Goal: Transaction & Acquisition: Purchase product/service

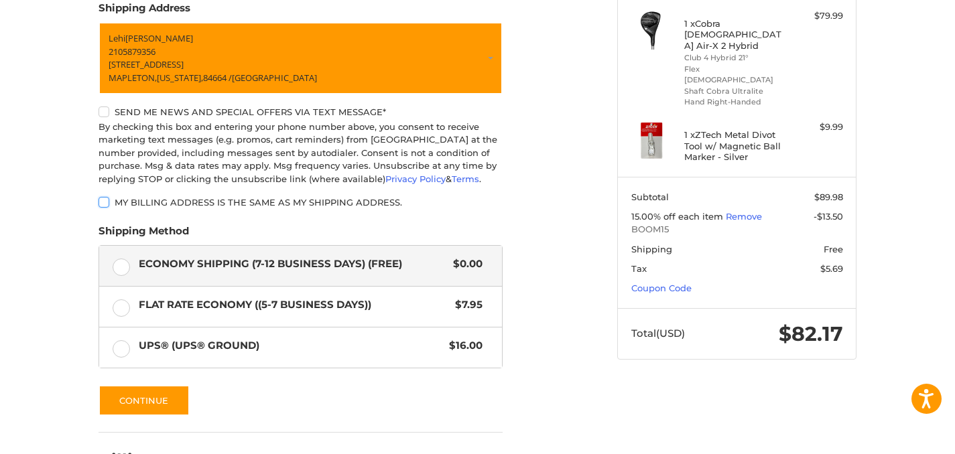
scroll to position [206, 0]
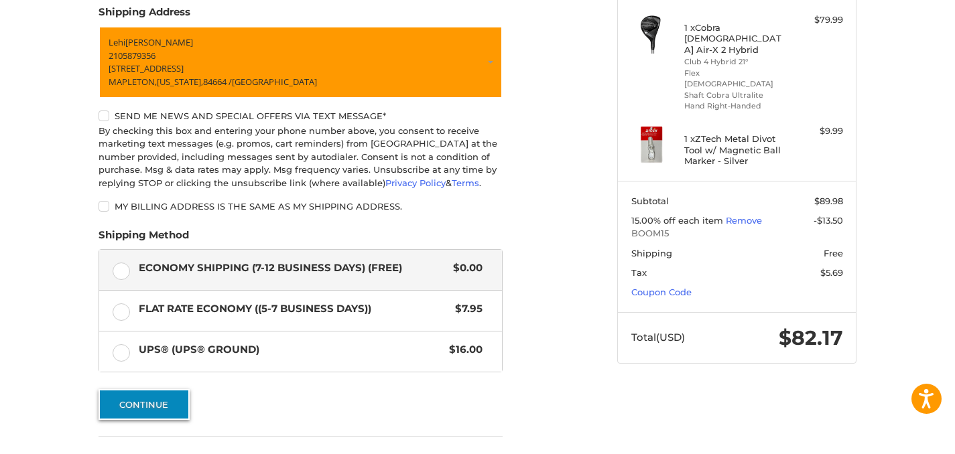
click at [158, 407] on button "Continue" at bounding box center [143, 404] width 91 height 31
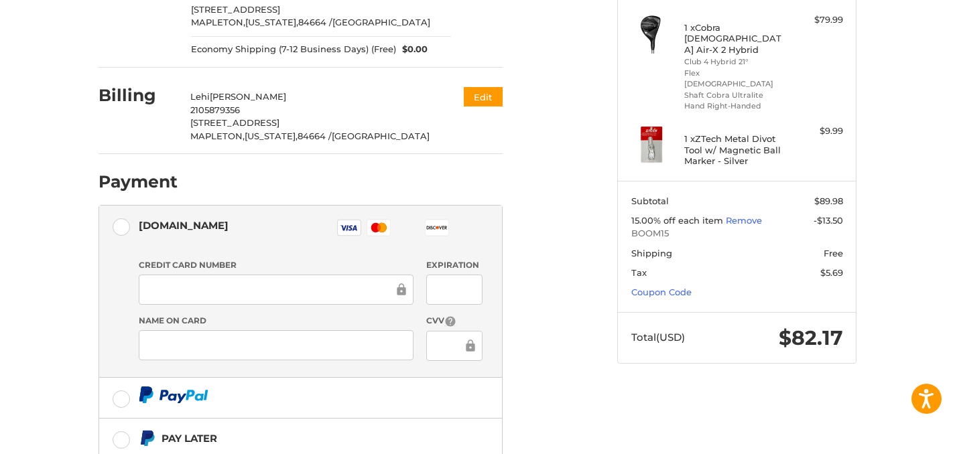
scroll to position [310, 0]
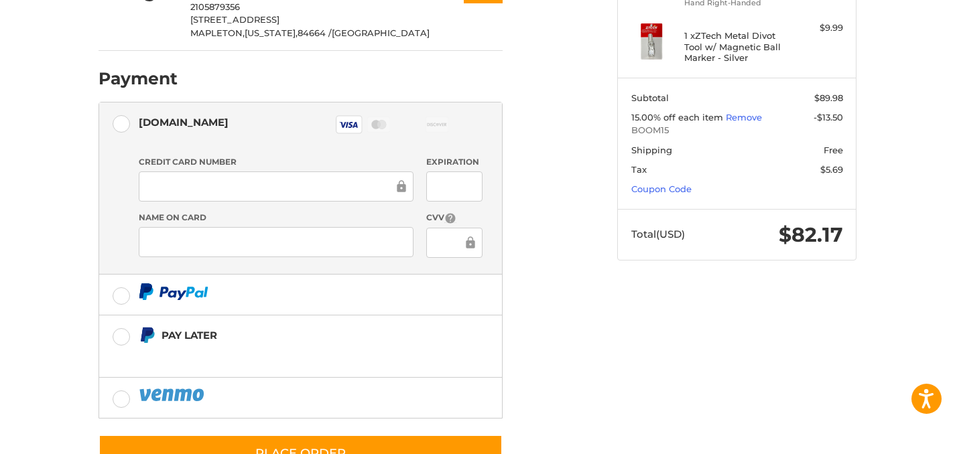
click at [357, 235] on div at bounding box center [276, 242] width 275 height 30
click at [113, 236] on li "Authorize.net Visa Master Amex Discover Diners Club JCB Credit card Credit Card…" at bounding box center [300, 189] width 403 height 172
click at [538, 190] on ol "Customer lehiarreaga09@gmail.com Sign Out Shipping Lehi Arreaga 2105879356 2094…" at bounding box center [326, 135] width 456 height 675
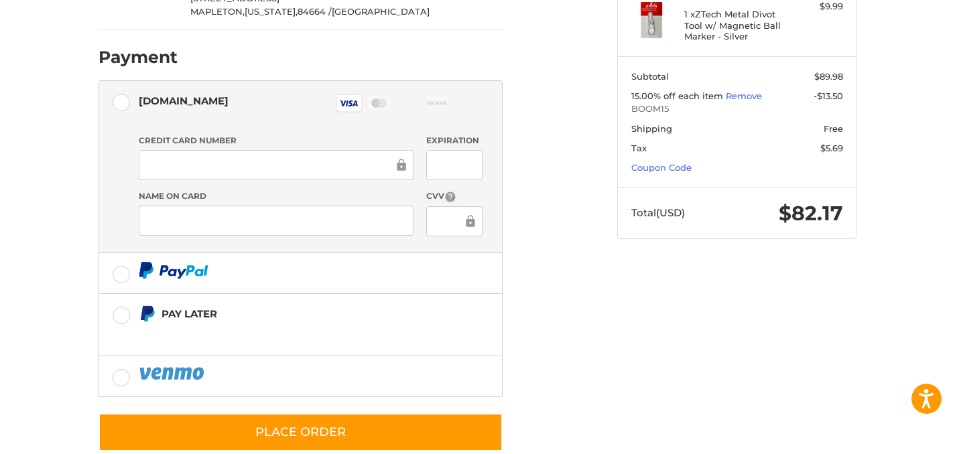
scroll to position [359, 0]
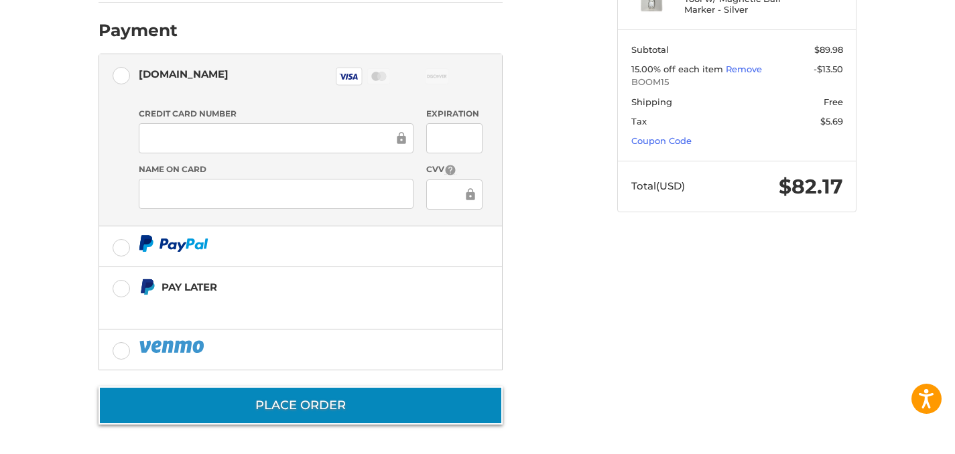
click at [448, 396] on button "Place Order" at bounding box center [300, 406] width 404 height 38
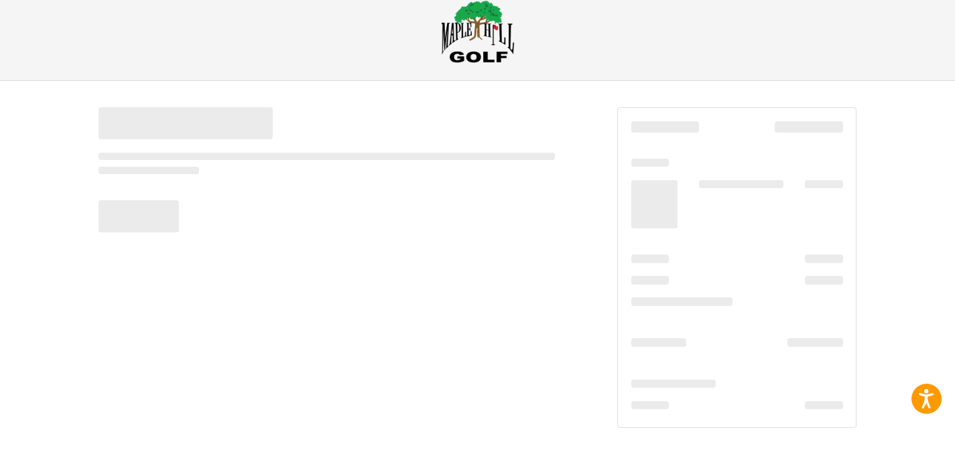
scroll to position [26, 0]
